Goal: Task Accomplishment & Management: Use online tool/utility

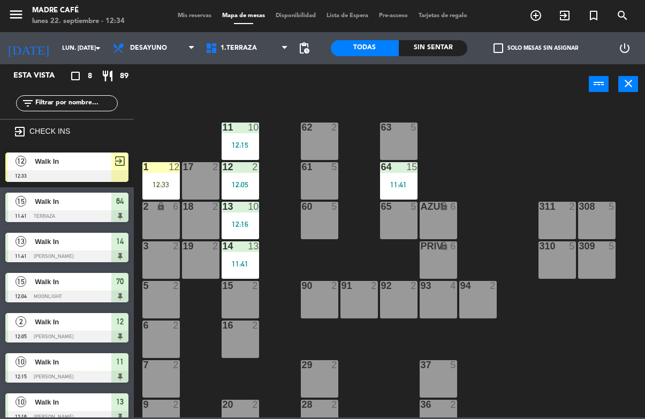
click at [159, 181] on div "12:33" at bounding box center [160, 184] width 37 height 7
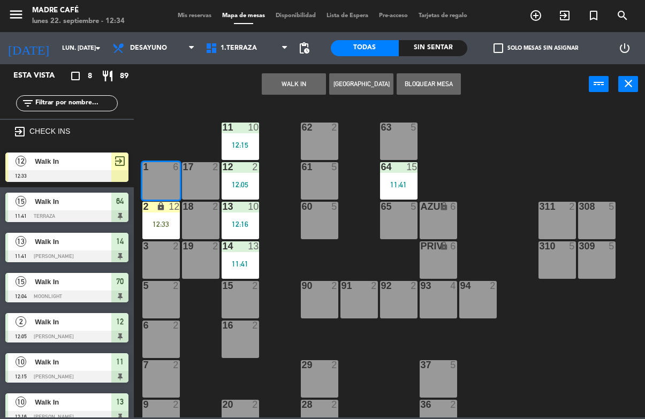
click at [258, 218] on div "13 10 12:16" at bounding box center [240, 220] width 37 height 37
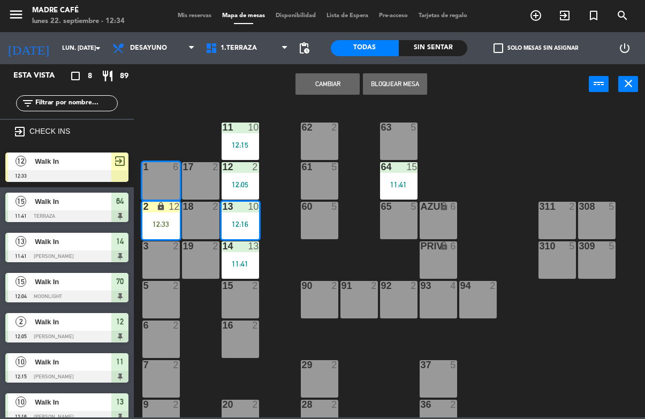
click at [173, 217] on div "2 lock 12 12:33" at bounding box center [160, 220] width 37 height 37
click at [162, 223] on div "12:33" at bounding box center [160, 223] width 37 height 7
click at [162, 217] on div "2 lock 12 12:33" at bounding box center [160, 220] width 37 height 37
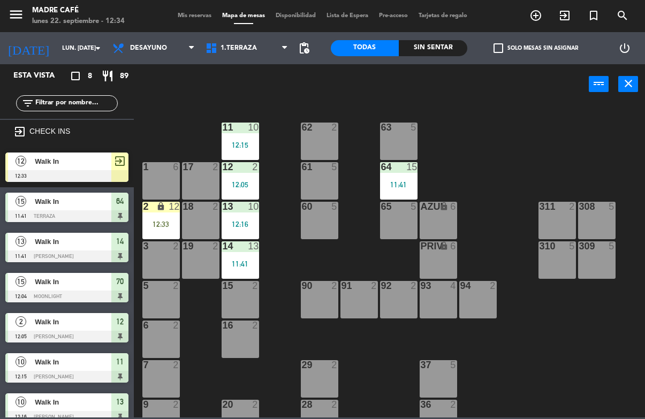
click at [290, 235] on div "11 10 12:15 63 5 62 2 12 2 12:05 1 6 61 5 64 15 11:41 17 2 13 10 12:16 2 lock 1…" at bounding box center [392, 260] width 505 height 314
click at [156, 224] on div "12:33" at bounding box center [160, 223] width 37 height 7
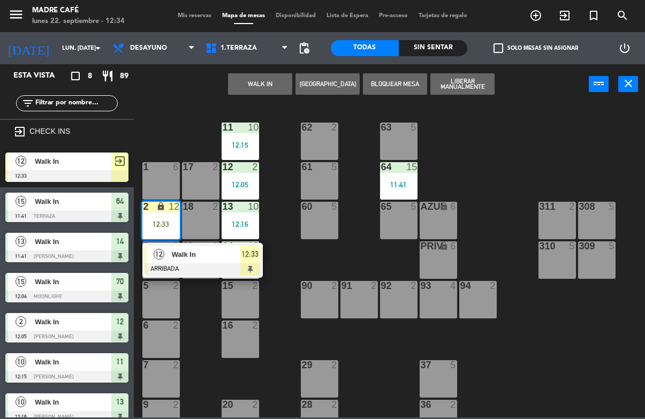
click at [262, 255] on div "12 Walk In ARRIBADA 12:33" at bounding box center [202, 260] width 120 height 35
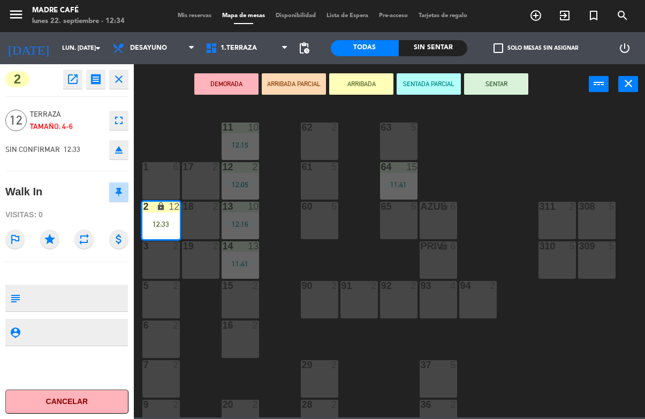
click at [504, 89] on button "SENTAR" at bounding box center [496, 83] width 64 height 21
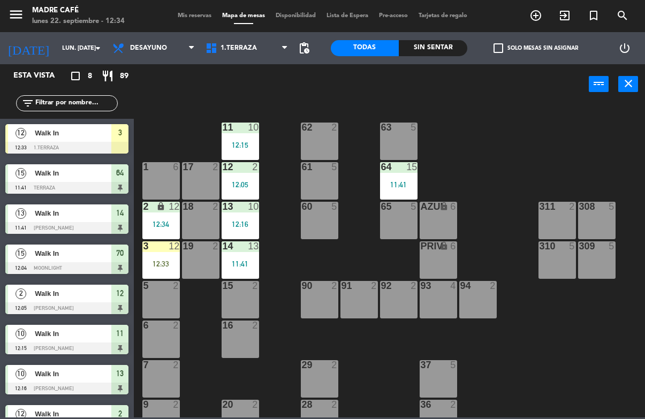
click at [163, 256] on div "3 12 12:33" at bounding box center [160, 259] width 37 height 37
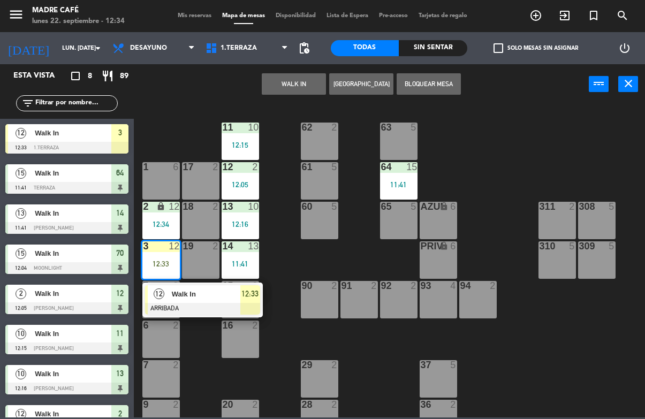
click at [253, 309] on div at bounding box center [202, 309] width 115 height 12
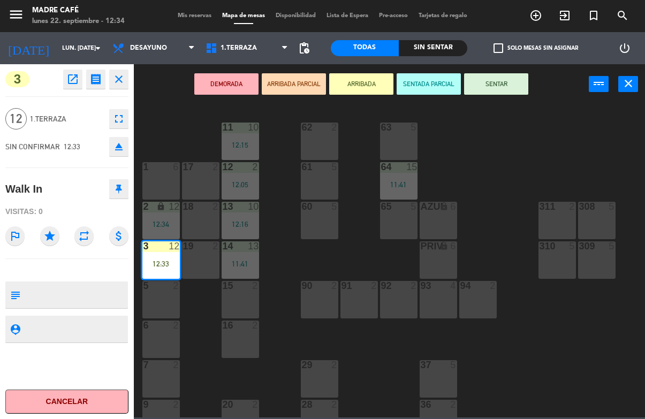
click at [508, 88] on button "SENTAR" at bounding box center [496, 83] width 64 height 21
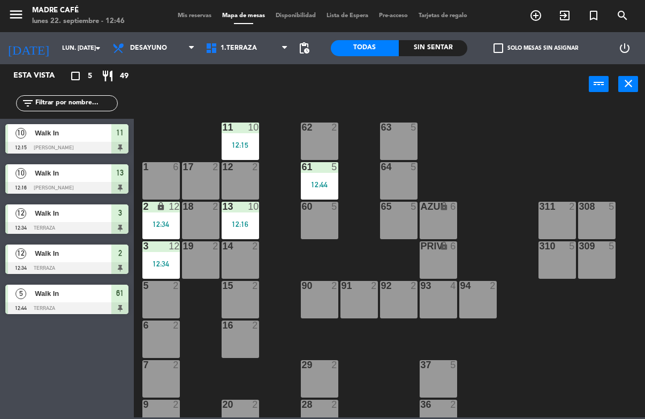
click at [564, 14] on icon "exit_to_app" at bounding box center [564, 15] width 13 height 13
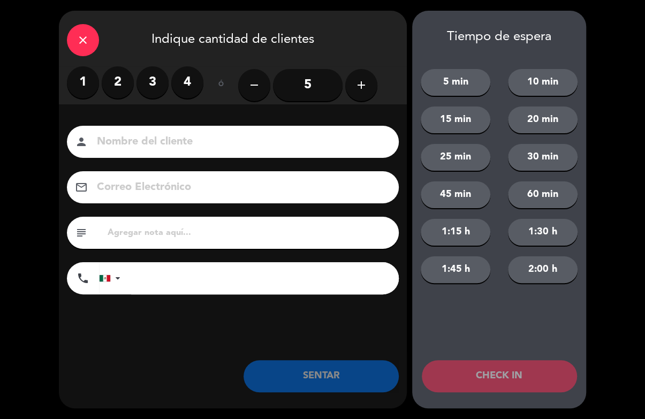
click at [124, 88] on label "2" at bounding box center [118, 82] width 32 height 32
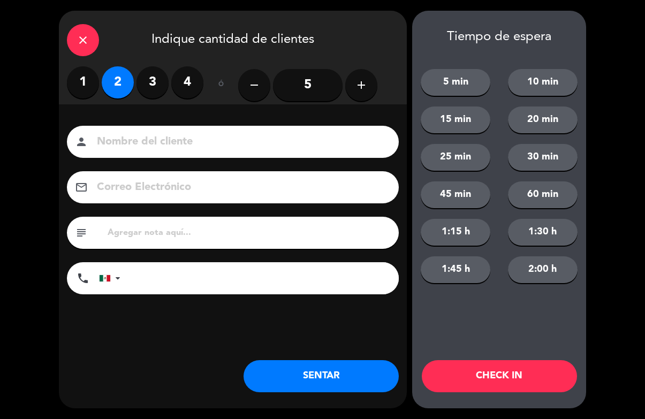
click at [519, 370] on button "CHECK IN" at bounding box center [499, 376] width 155 height 32
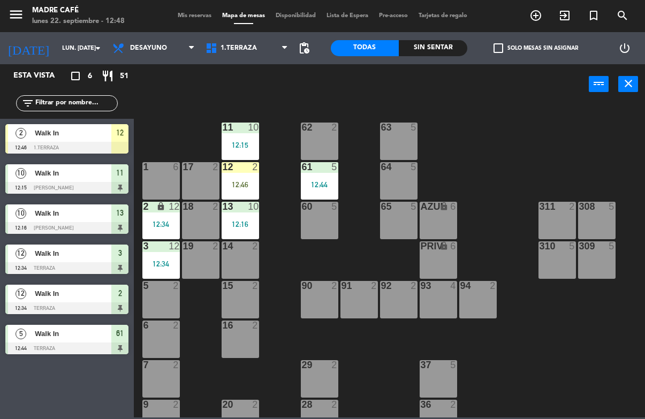
click at [235, 181] on div "12:46" at bounding box center [240, 184] width 37 height 7
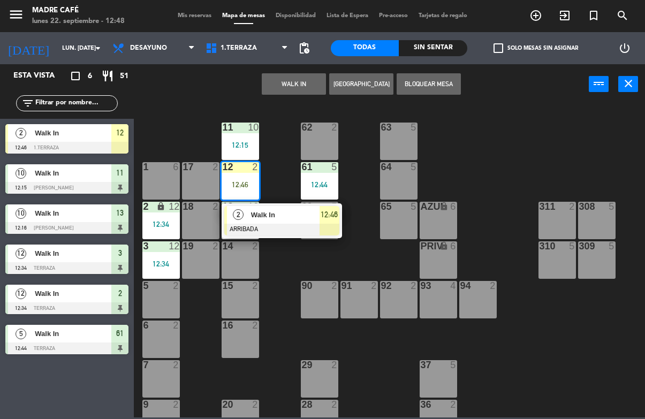
click at [325, 229] on div at bounding box center [281, 230] width 115 height 12
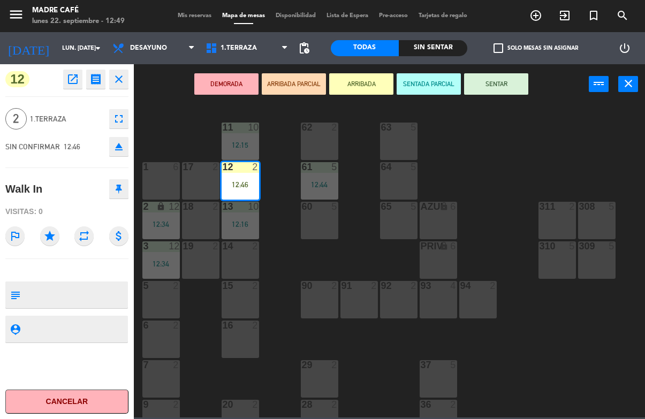
click at [505, 89] on button "SENTAR" at bounding box center [496, 83] width 64 height 21
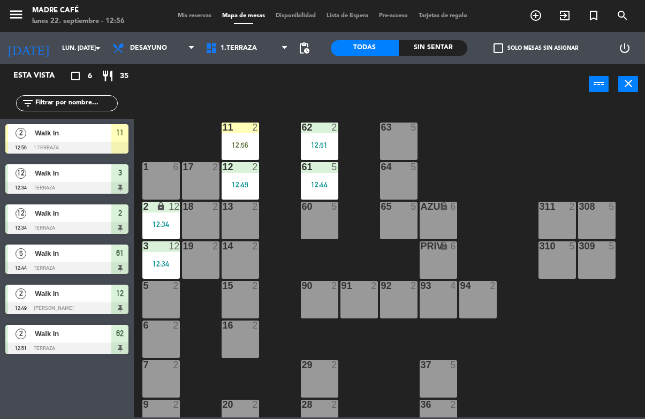
click at [238, 142] on div "12:56" at bounding box center [240, 144] width 37 height 7
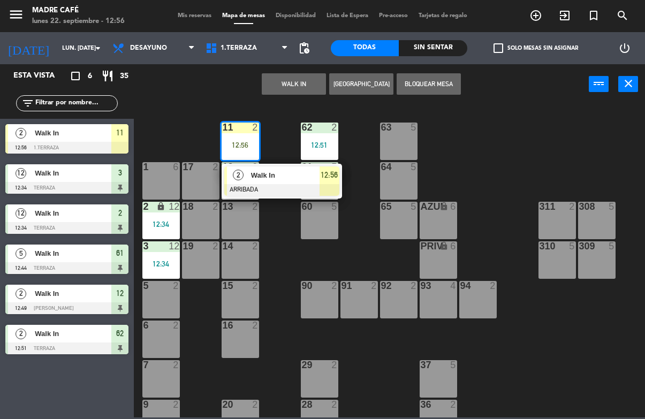
click at [322, 180] on span "12:56" at bounding box center [329, 175] width 17 height 13
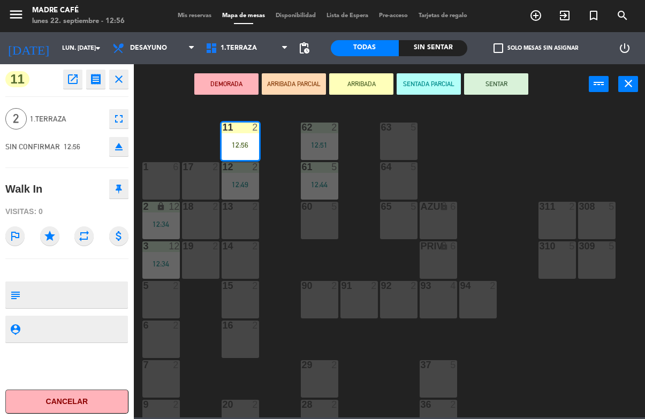
click at [505, 82] on button "SENTAR" at bounding box center [496, 83] width 64 height 21
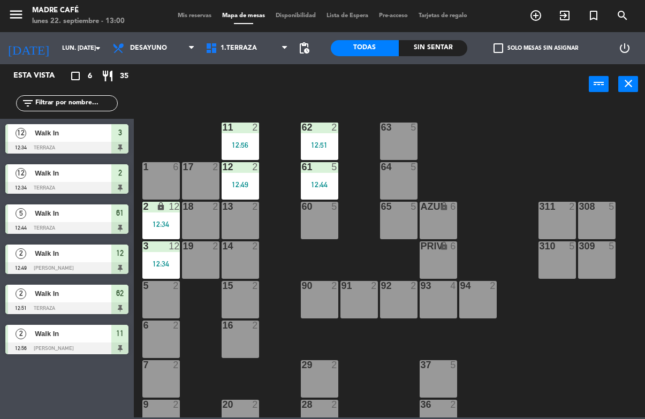
click at [120, 146] on div at bounding box center [66, 148] width 123 height 12
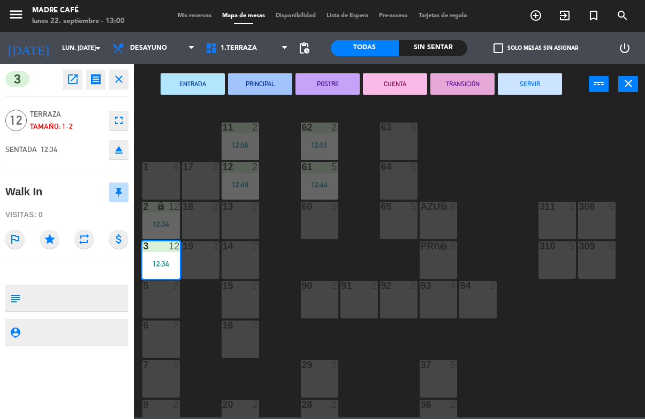
click at [551, 83] on button "SERVIR" at bounding box center [530, 83] width 64 height 21
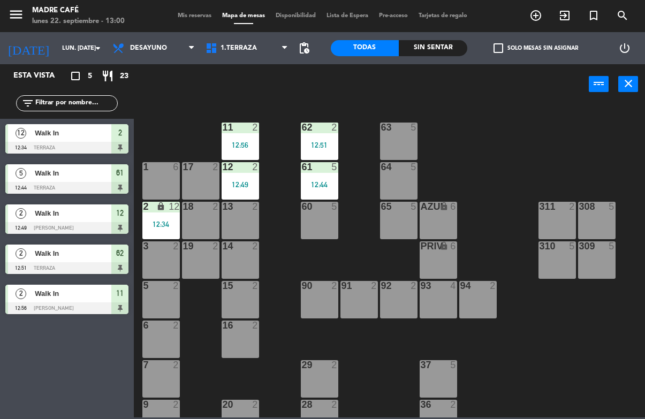
click at [119, 138] on span "2" at bounding box center [120, 132] width 4 height 13
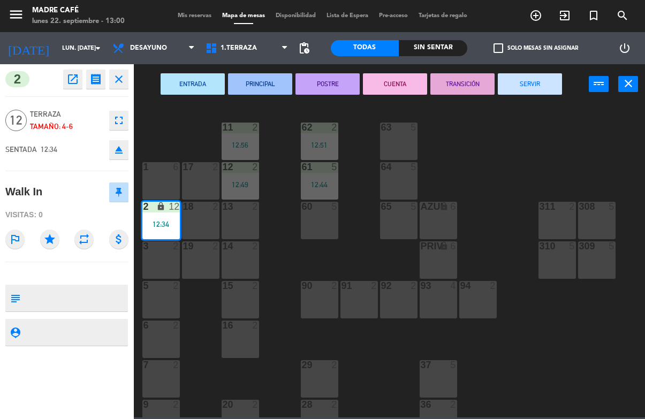
click at [539, 76] on button "SERVIR" at bounding box center [530, 83] width 64 height 21
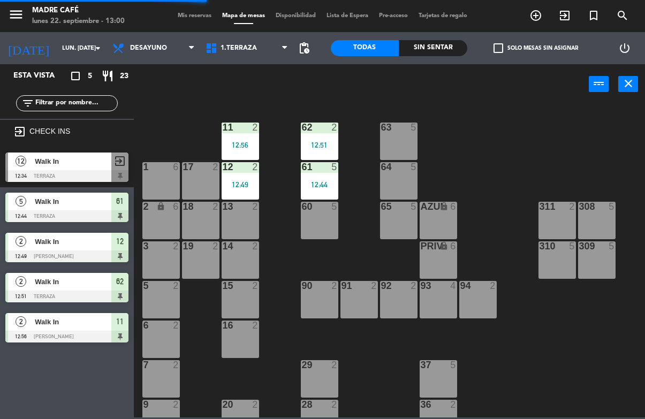
click at [122, 216] on div at bounding box center [66, 216] width 123 height 12
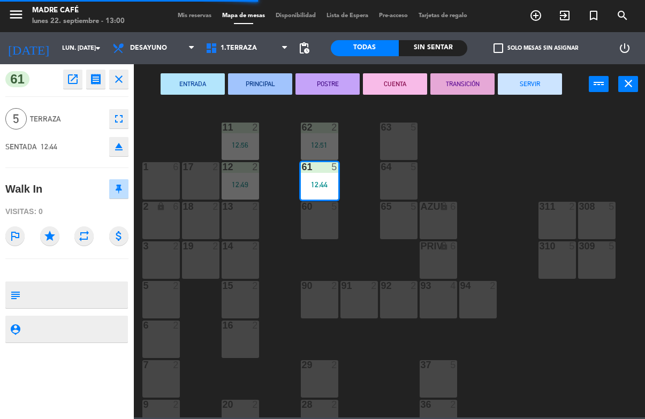
click at [542, 80] on button "SERVIR" at bounding box center [530, 83] width 64 height 21
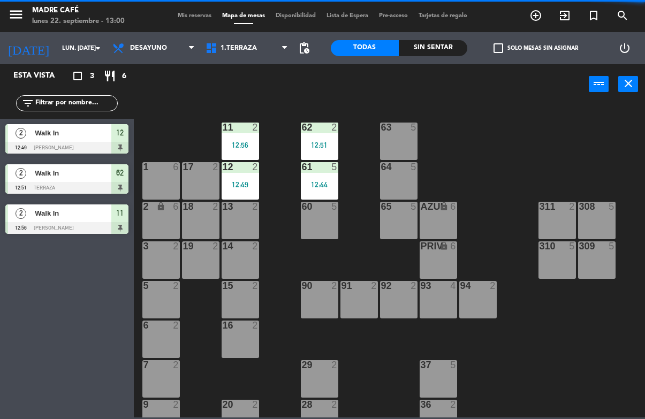
click at [111, 232] on div at bounding box center [66, 228] width 123 height 12
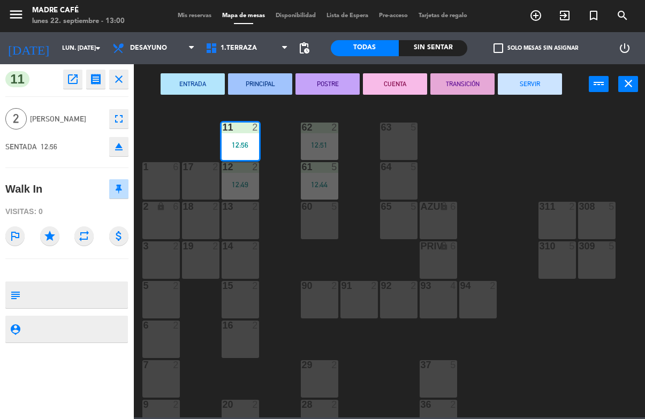
click at [546, 85] on button "SERVIR" at bounding box center [530, 83] width 64 height 21
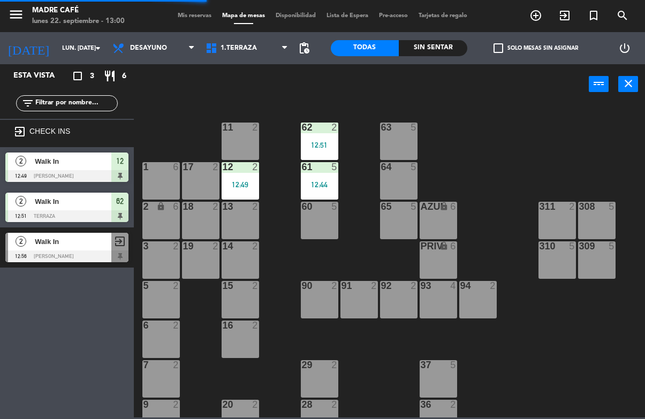
click at [126, 206] on div "62" at bounding box center [119, 202] width 17 height 18
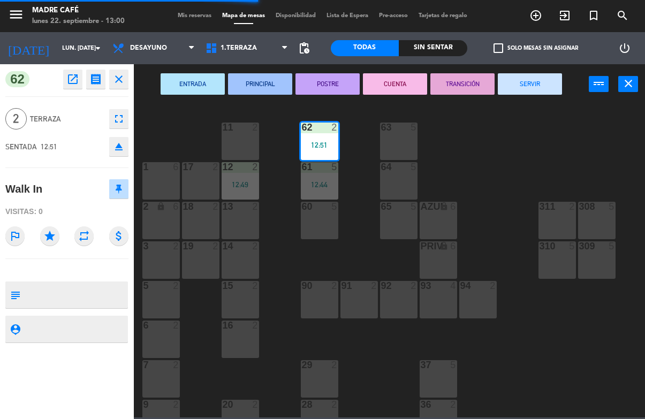
click at [549, 82] on button "SERVIR" at bounding box center [530, 83] width 64 height 21
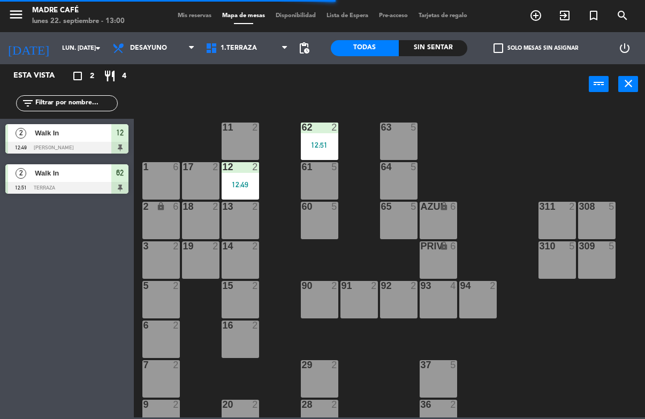
click at [126, 138] on div "12" at bounding box center [119, 133] width 17 height 18
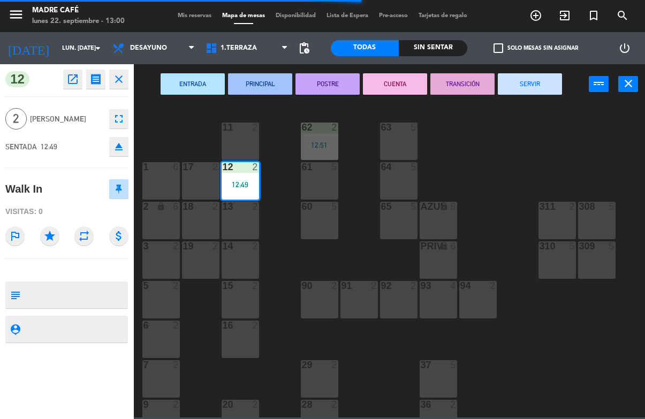
click at [545, 88] on button "SERVIR" at bounding box center [530, 83] width 64 height 21
